Goal: Information Seeking & Learning: Learn about a topic

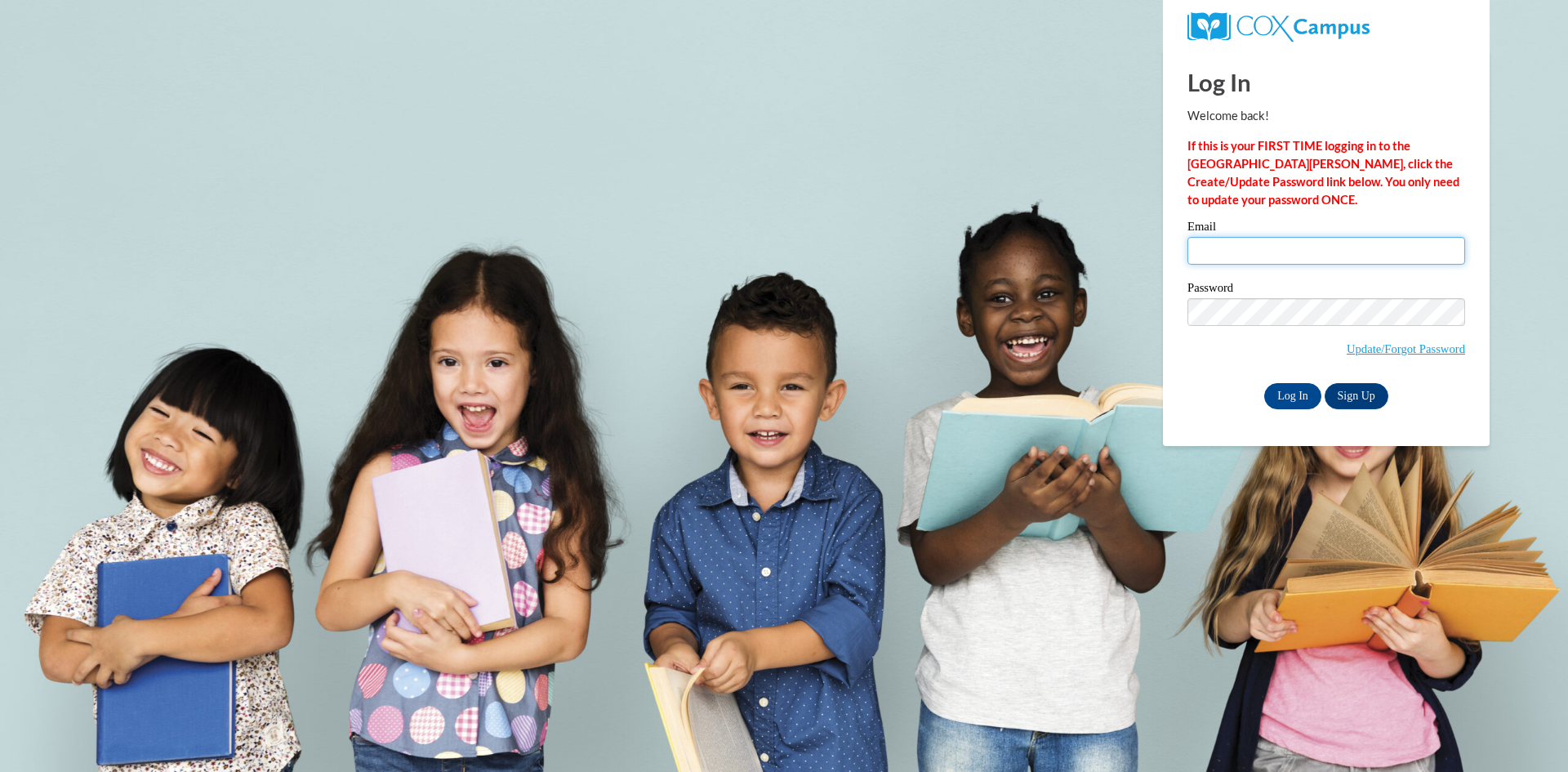
click at [1263, 254] on input "Email" at bounding box center [1325, 250] width 278 height 28
type input "[PERSON_NAME][EMAIL_ADDRESS][PERSON_NAME][DOMAIN_NAME]"
click at [1299, 392] on input "Log In" at bounding box center [1293, 396] width 57 height 27
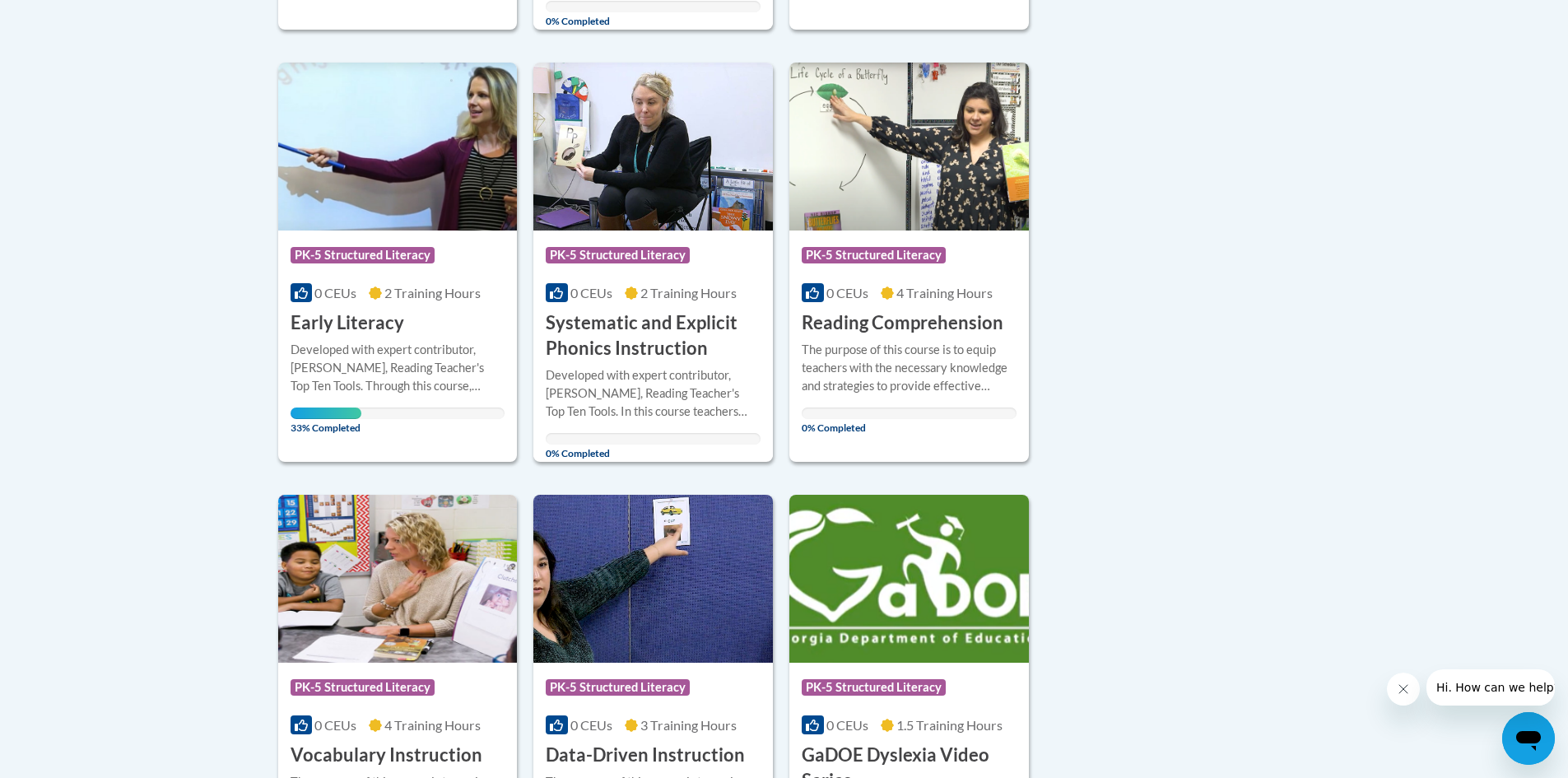
scroll to position [818, 0]
click at [383, 326] on h3 "Early Literacy" at bounding box center [347, 323] width 114 height 26
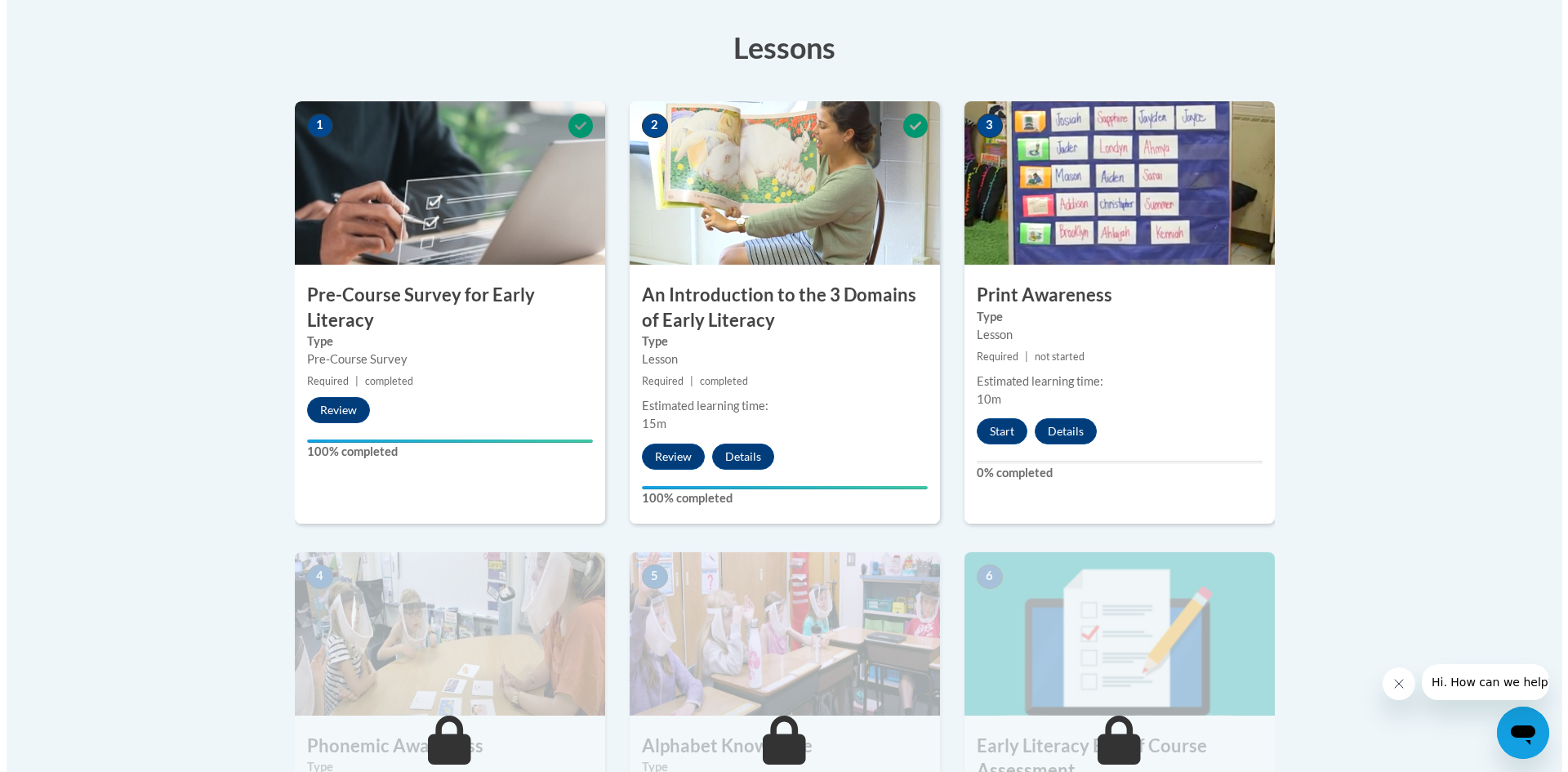
scroll to position [449, 0]
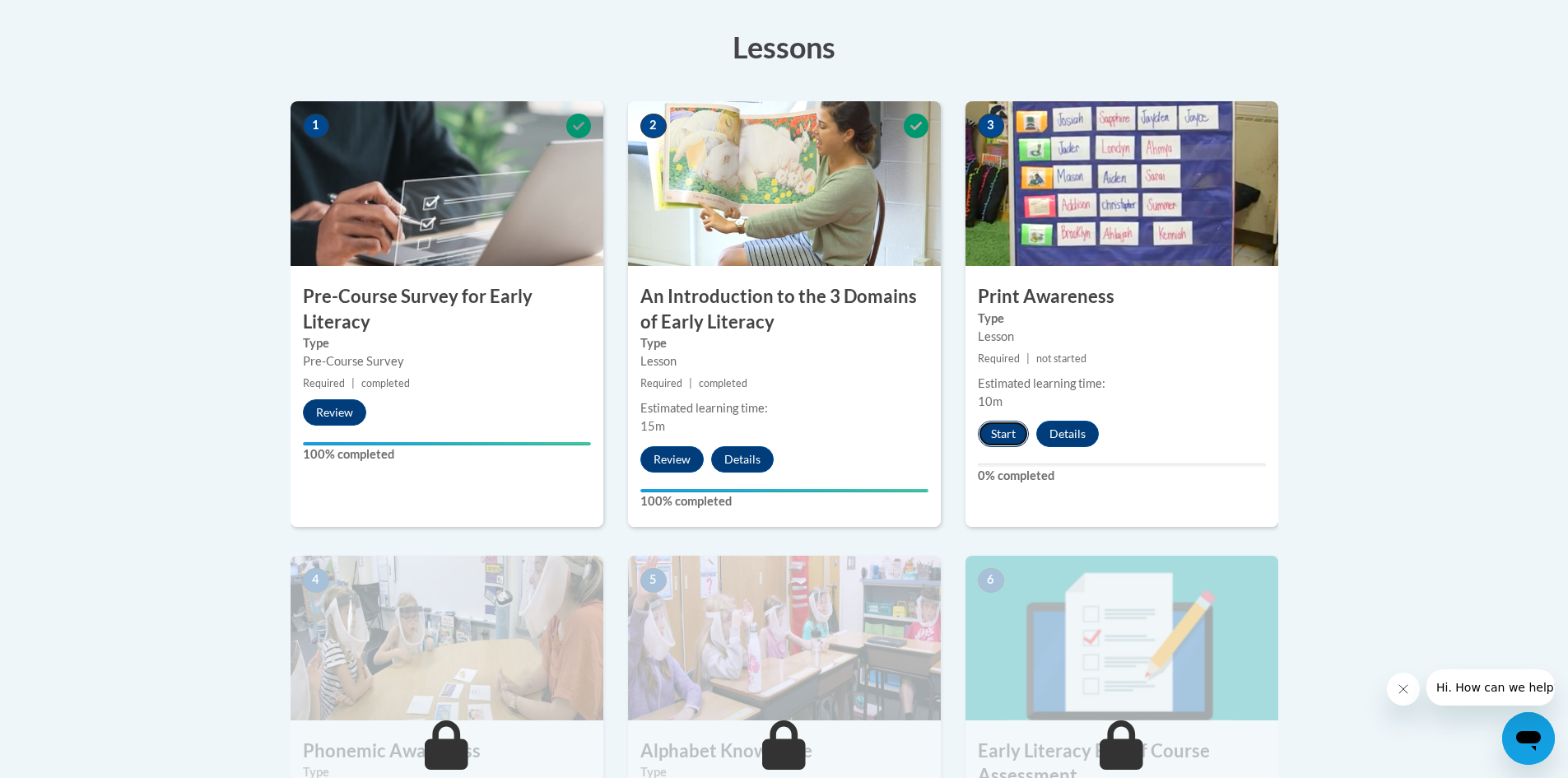
click at [1009, 431] on button "Start" at bounding box center [1004, 434] width 51 height 27
